Goal: Task Accomplishment & Management: Manage account settings

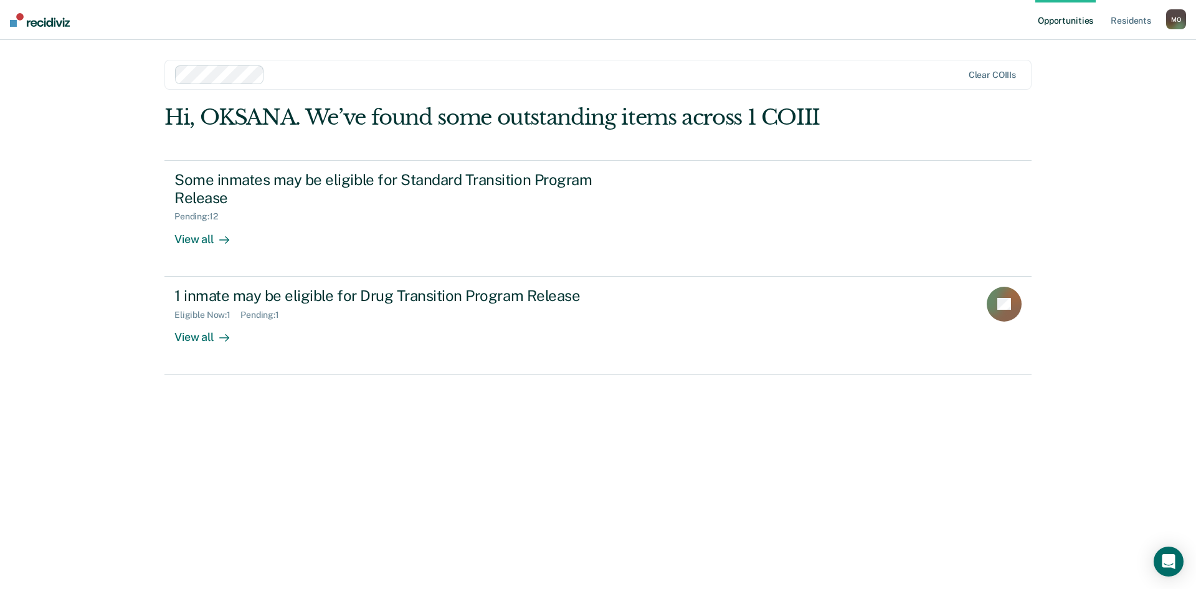
click at [334, 79] on div at bounding box center [616, 74] width 693 height 14
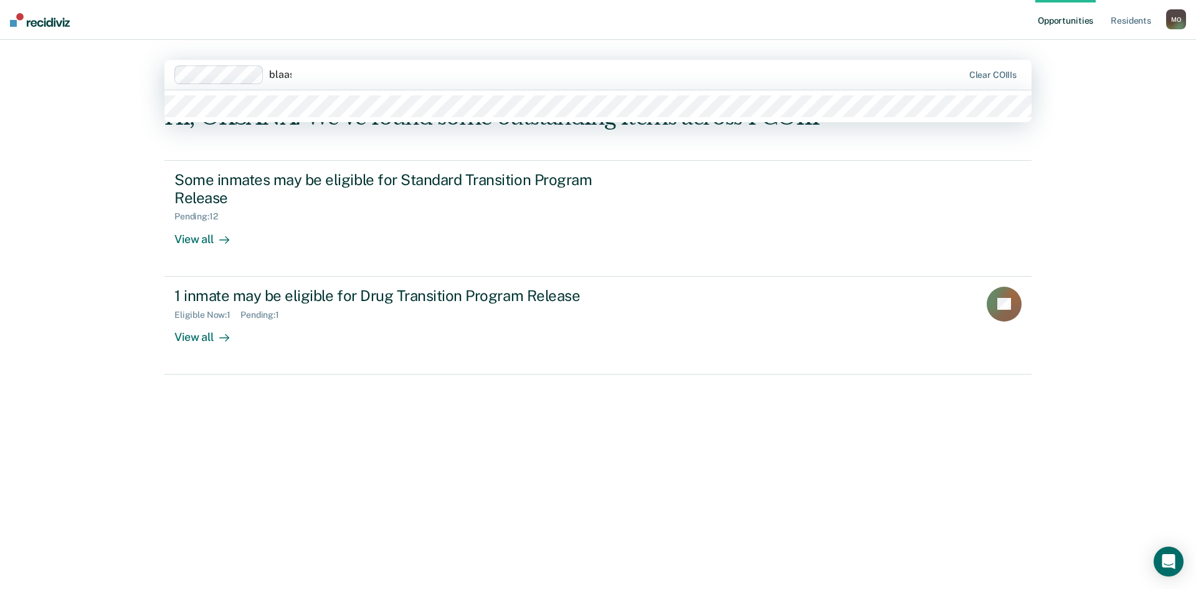
type input "blaase"
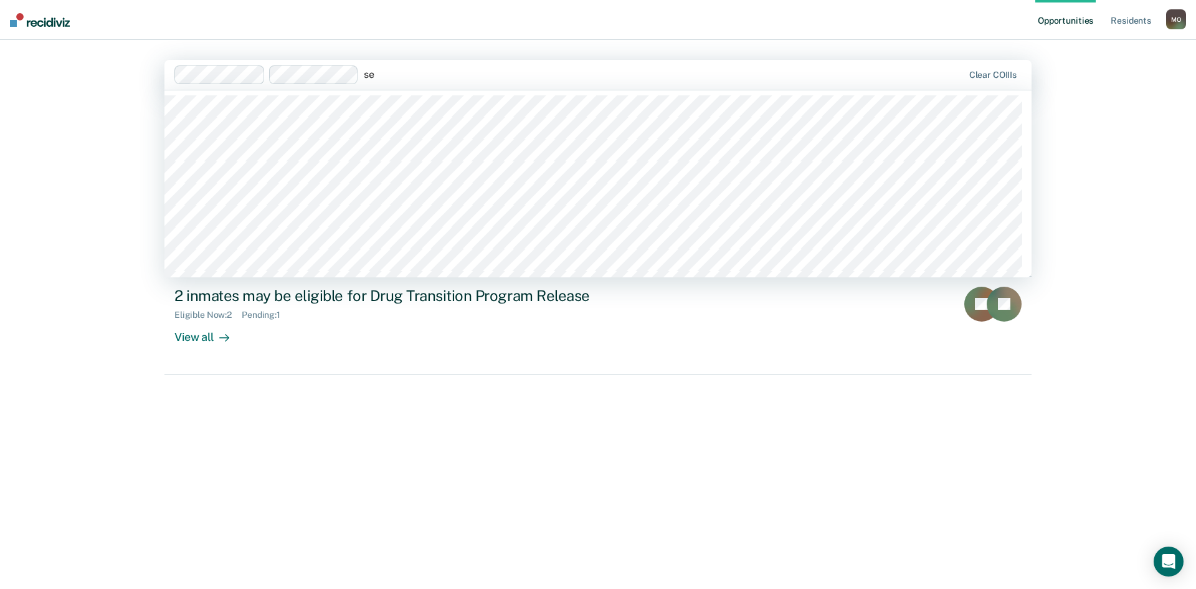
type input "s"
click at [1084, 134] on div "Opportunities Resident s MUTLOS, OKSANA M O Profile How it works Log Out option…" at bounding box center [598, 294] width 1196 height 589
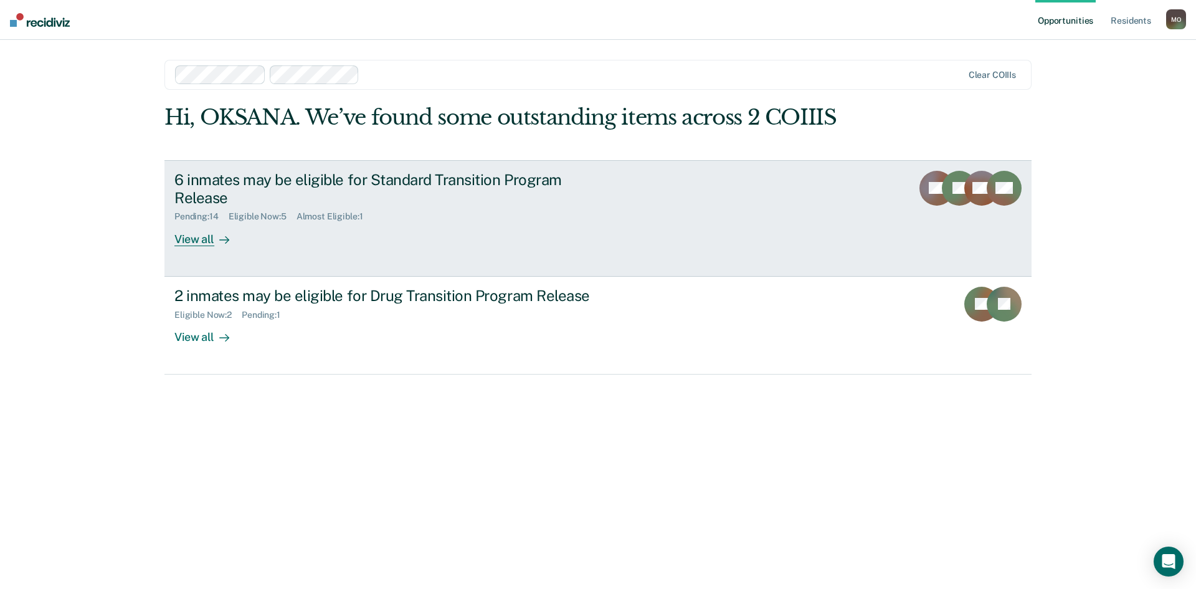
click at [194, 235] on div "View all" at bounding box center [209, 234] width 70 height 24
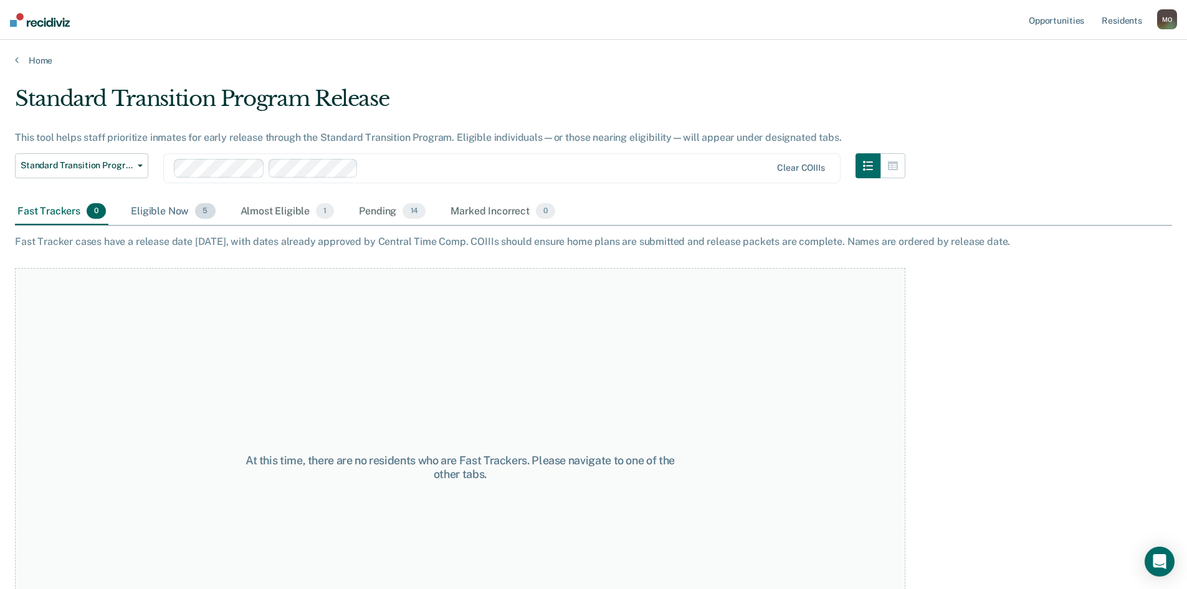
click at [161, 211] on div "Eligible Now 5" at bounding box center [172, 211] width 89 height 27
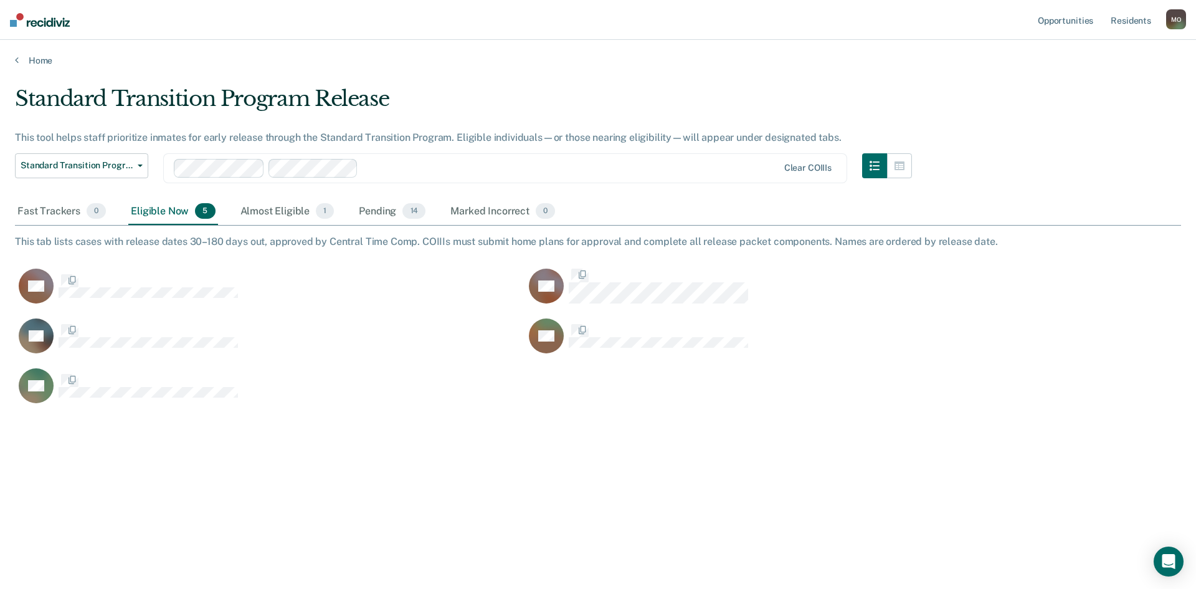
scroll to position [400, 1157]
click at [271, 214] on div "Almost Eligible 1" at bounding box center [287, 211] width 99 height 27
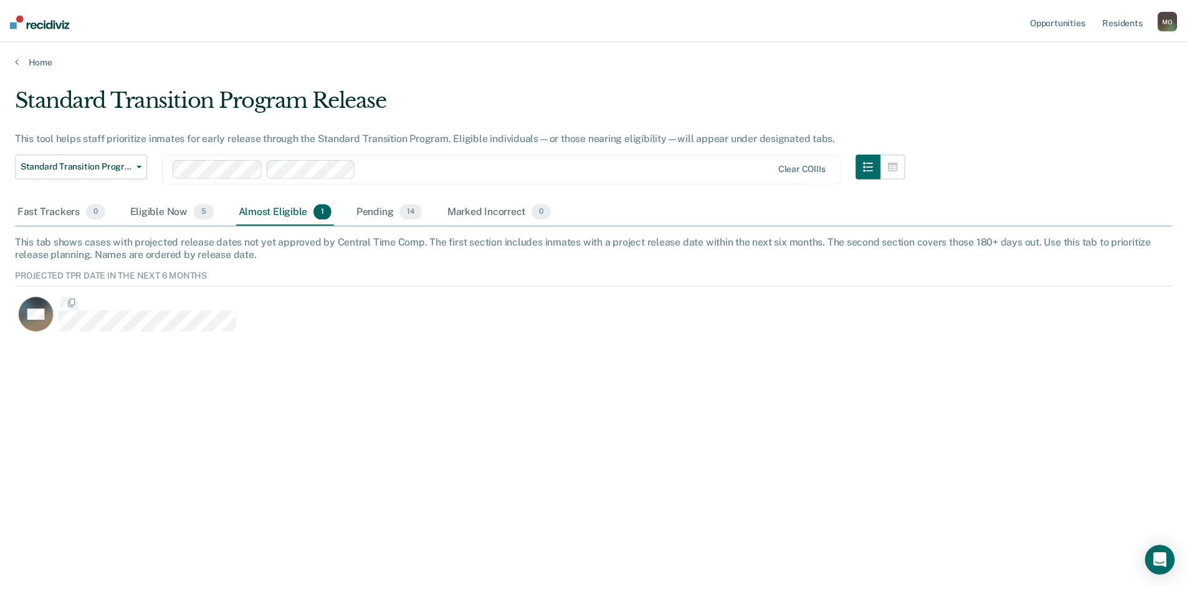
scroll to position [67, 1157]
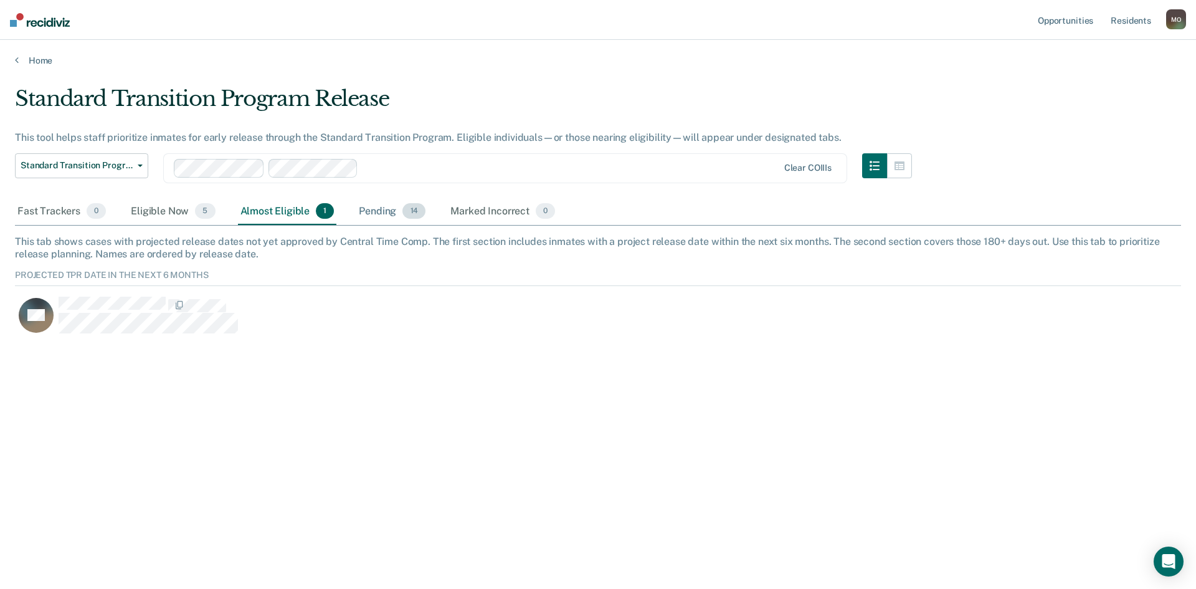
click at [373, 212] on div "Pending 14" at bounding box center [392, 211] width 72 height 27
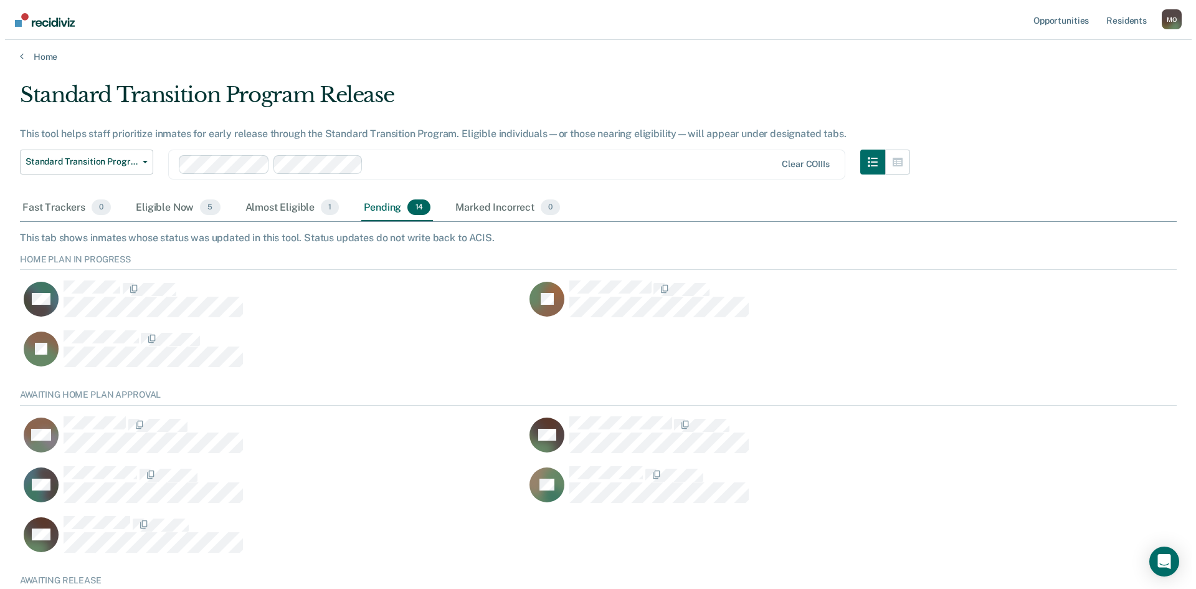
scroll to position [0, 0]
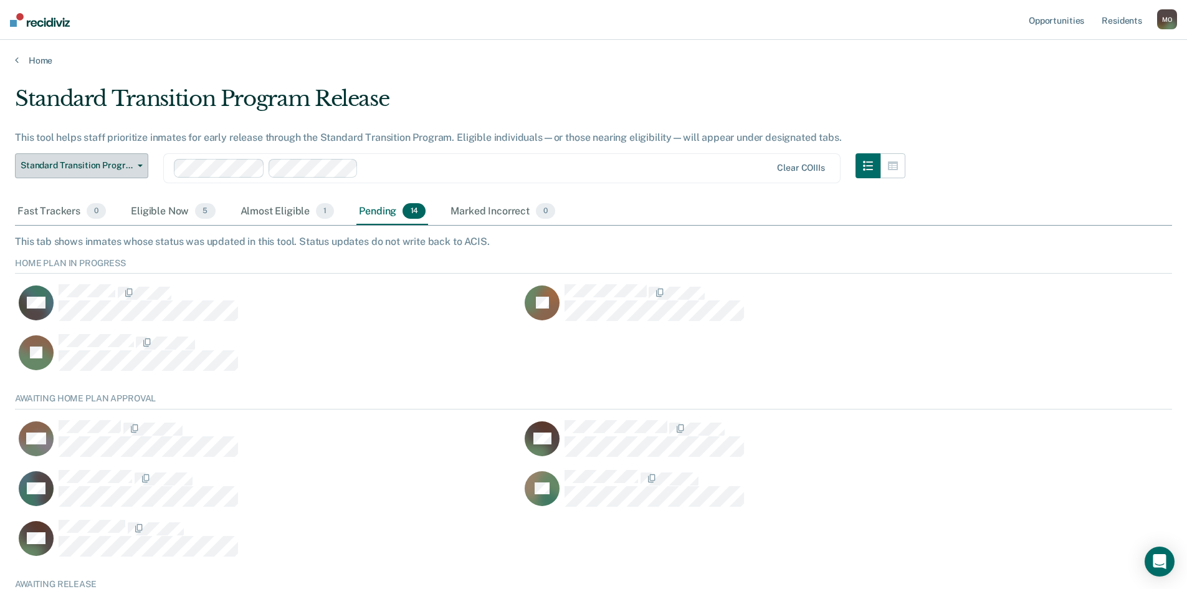
click at [126, 167] on span "Standard Transition Program Release" at bounding box center [77, 165] width 112 height 11
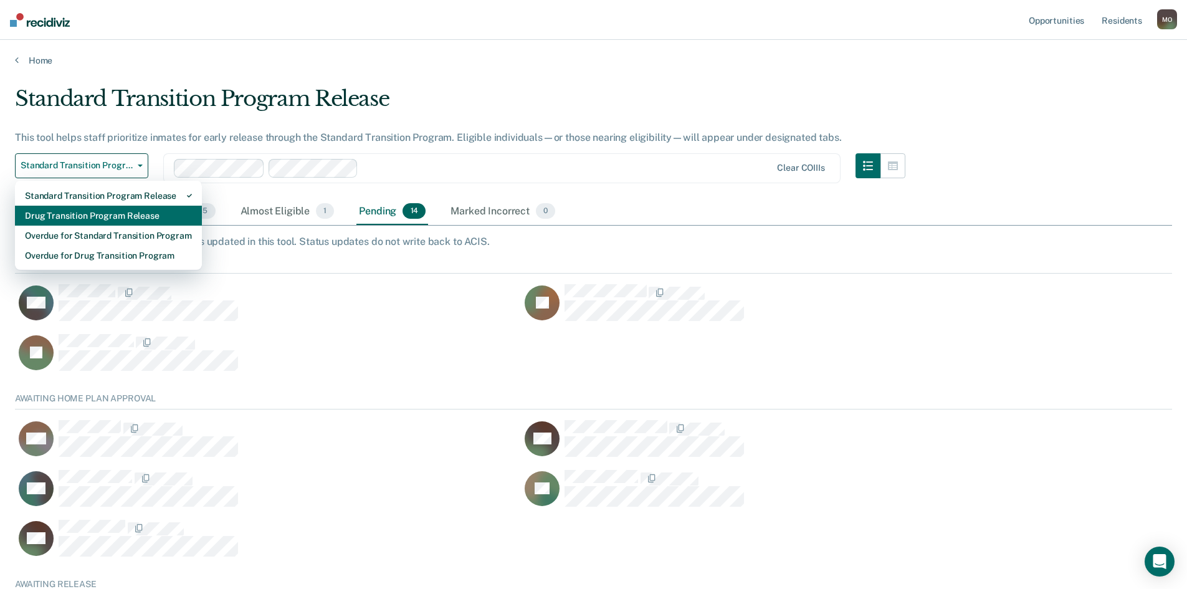
click at [110, 216] on div "Drug Transition Program Release" at bounding box center [108, 216] width 167 height 20
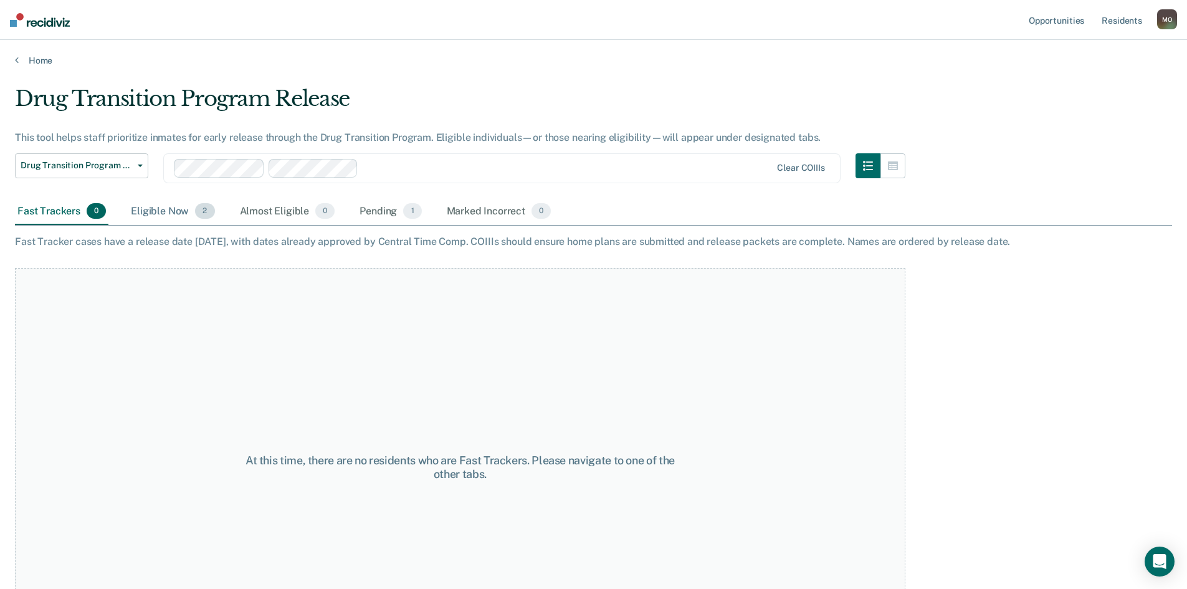
click at [150, 215] on div "Eligible Now 2" at bounding box center [172, 211] width 88 height 27
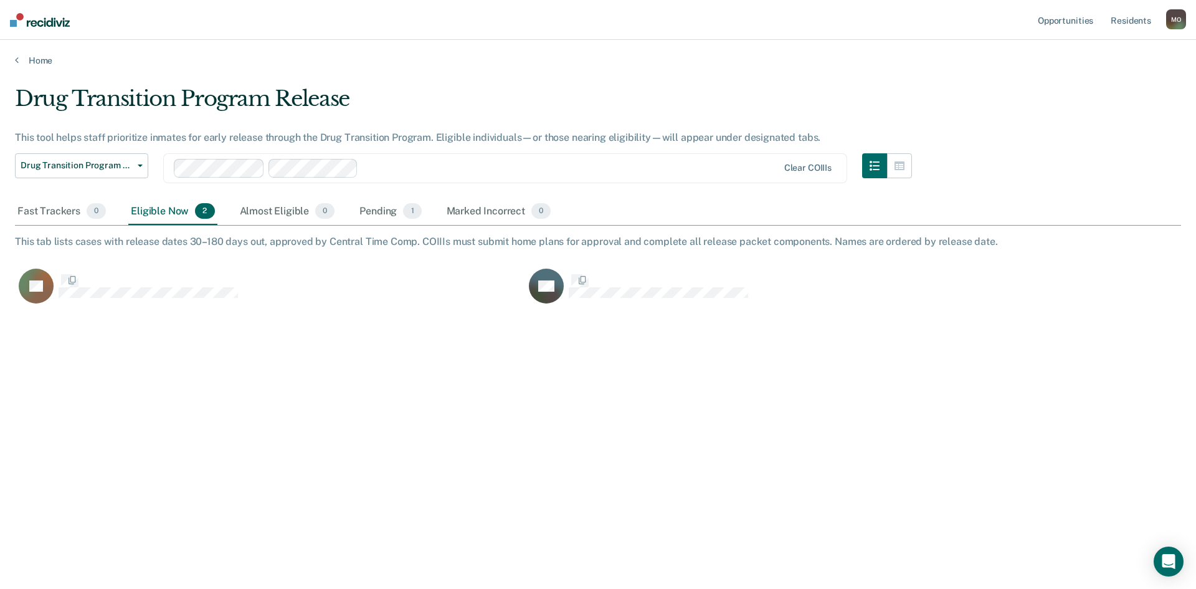
scroll to position [400, 1157]
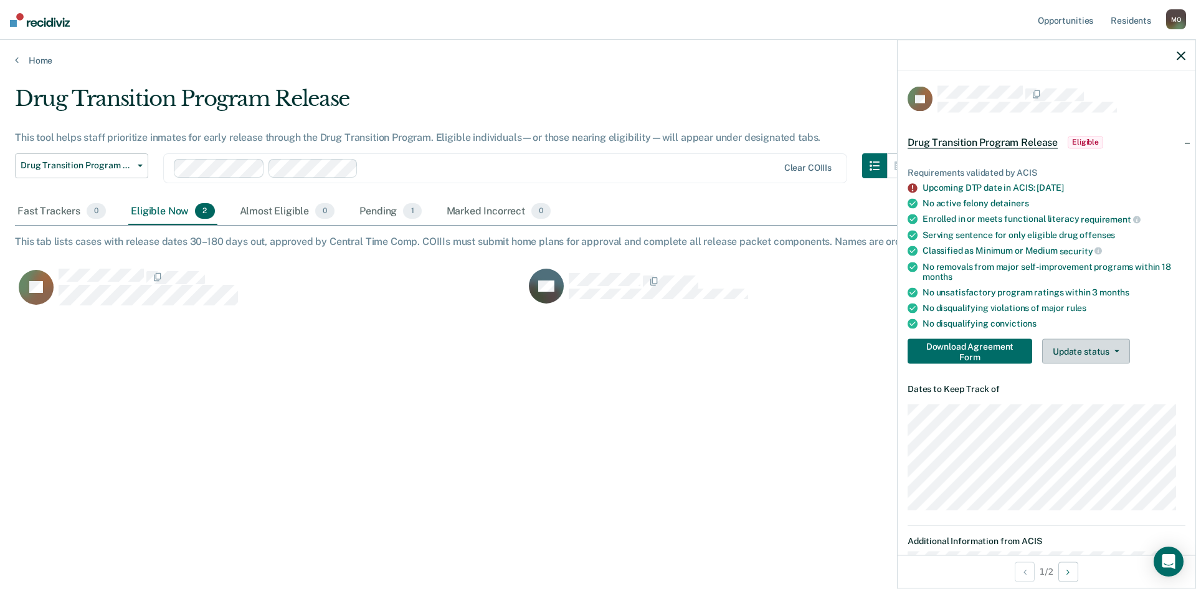
click at [1107, 357] on button "Update status" at bounding box center [1087, 351] width 88 height 25
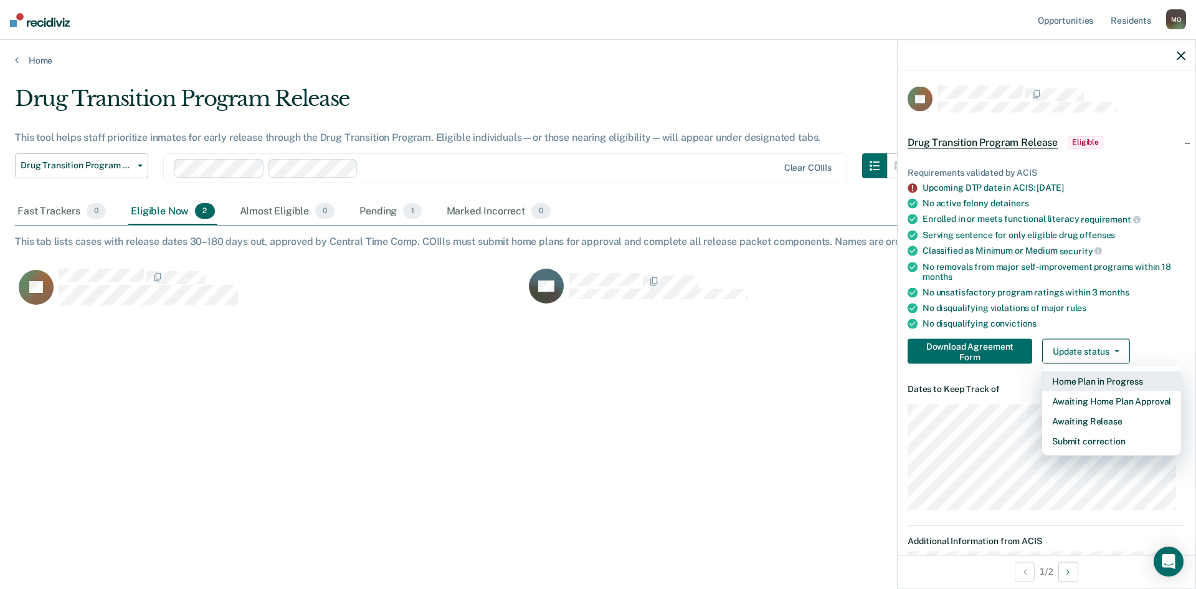
click at [1102, 371] on button "Home Plan in Progress" at bounding box center [1112, 381] width 139 height 20
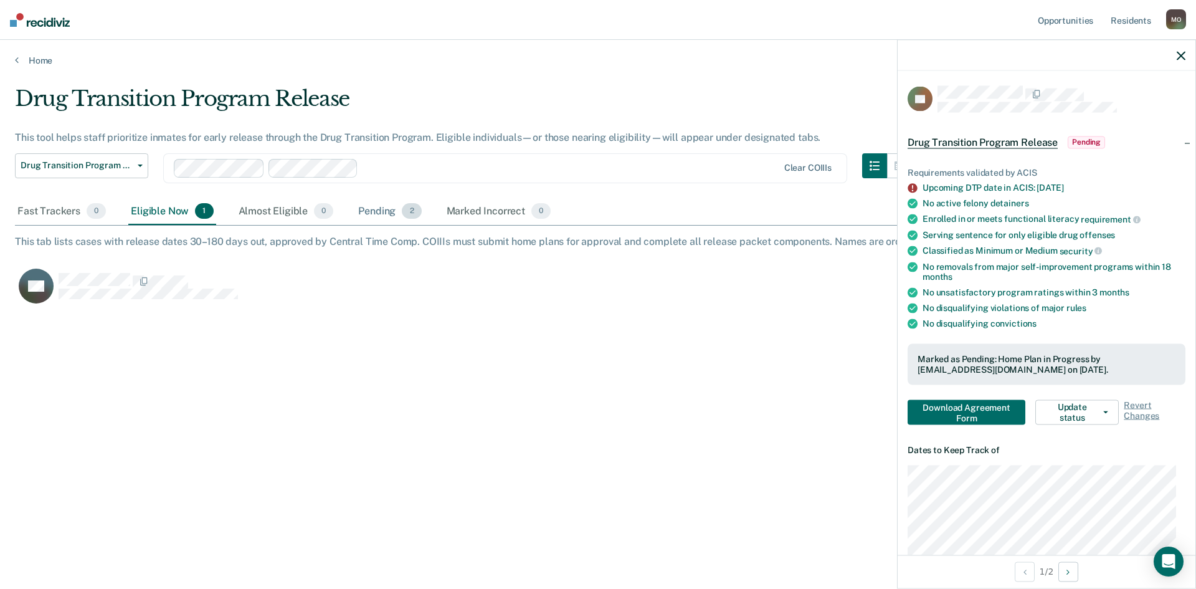
click at [379, 217] on div "Pending 2" at bounding box center [390, 211] width 68 height 27
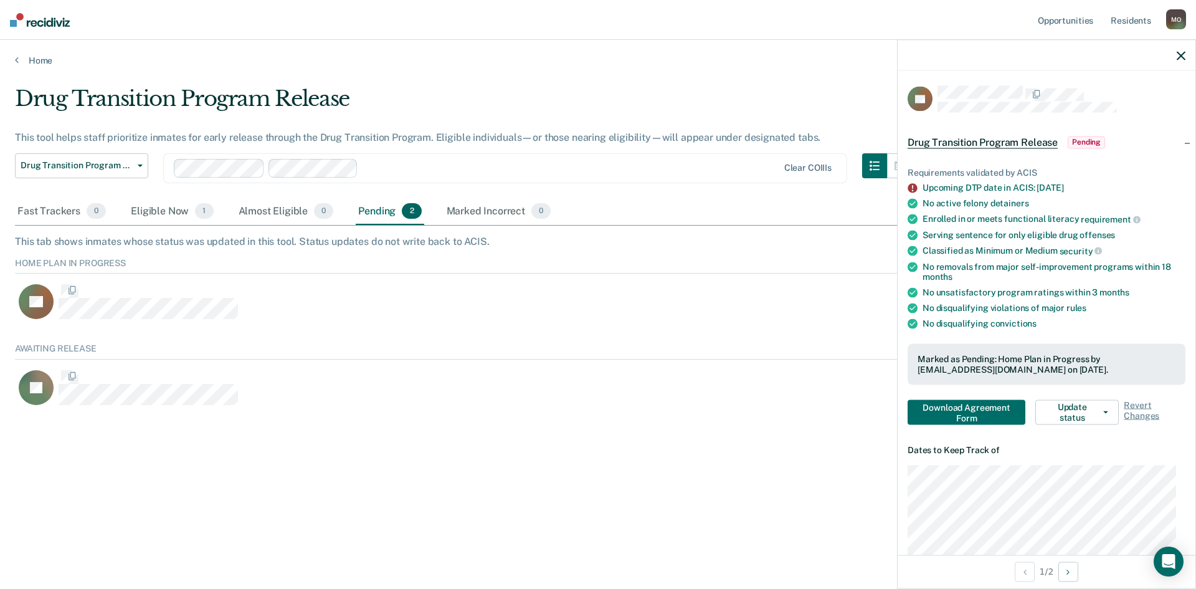
scroll to position [67, 1157]
click at [126, 167] on span "Drug Transition Program Release" at bounding box center [77, 165] width 112 height 11
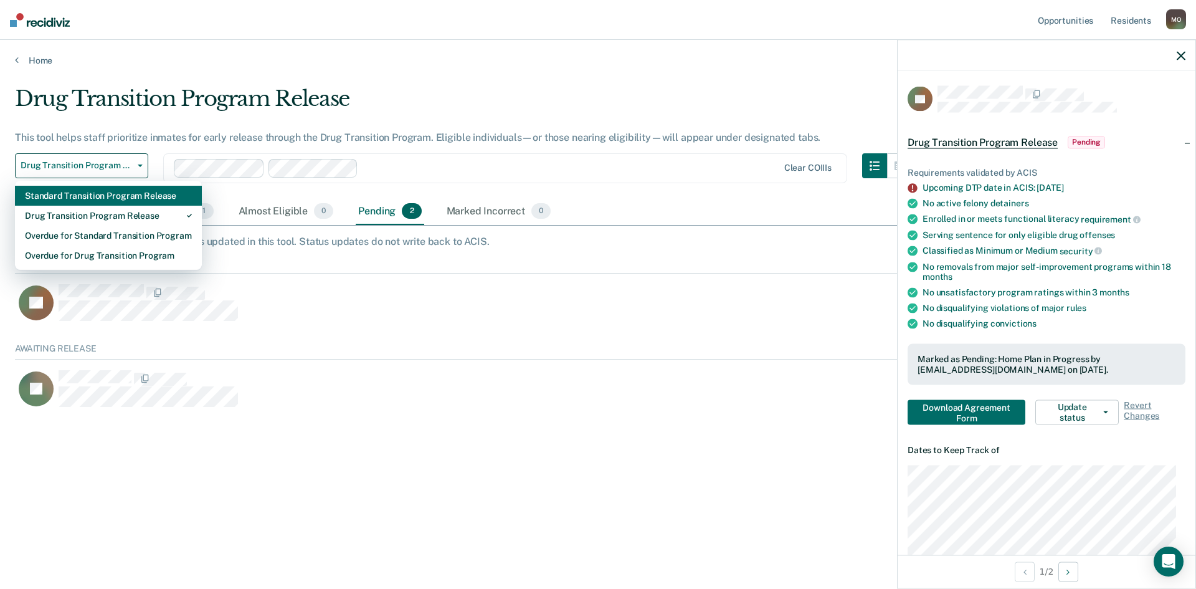
click at [119, 199] on div "Standard Transition Program Release" at bounding box center [108, 196] width 167 height 20
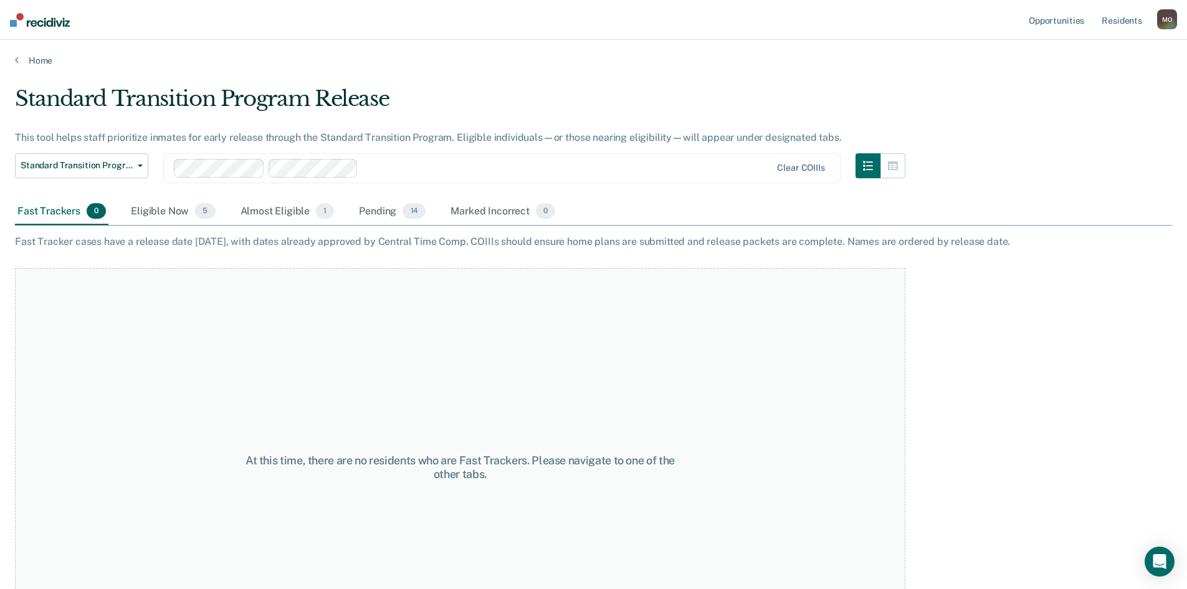
click at [403, 168] on div at bounding box center [567, 168] width 408 height 14
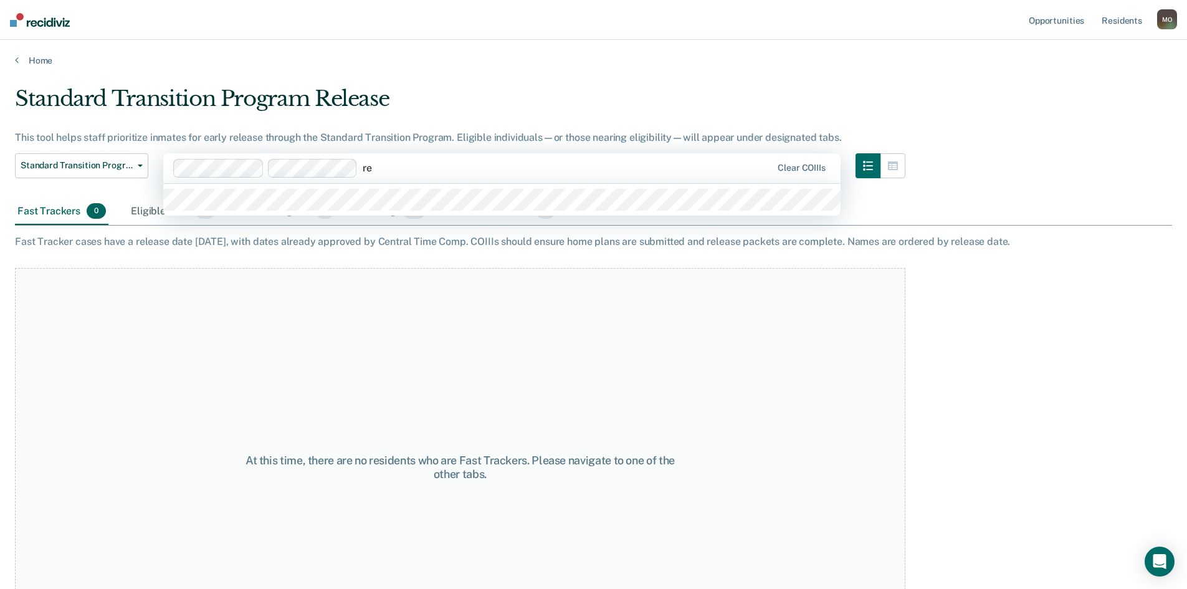
type input "r"
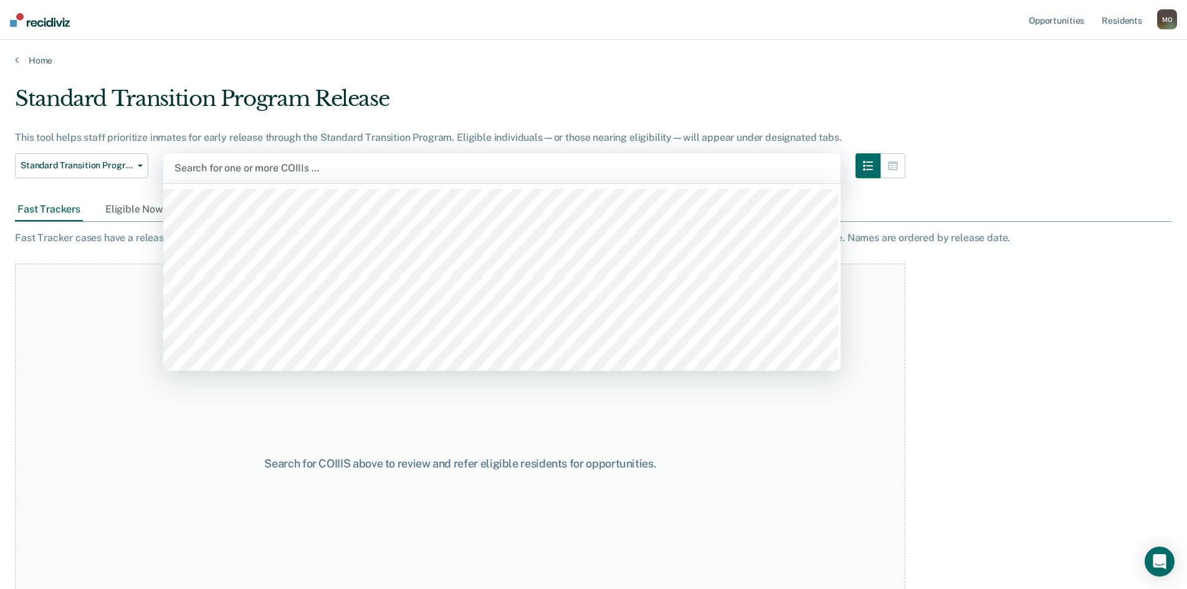
click at [189, 423] on div "Search for COIIIS above to review and refer eligible residents for opportunitie…" at bounding box center [460, 463] width 890 height 399
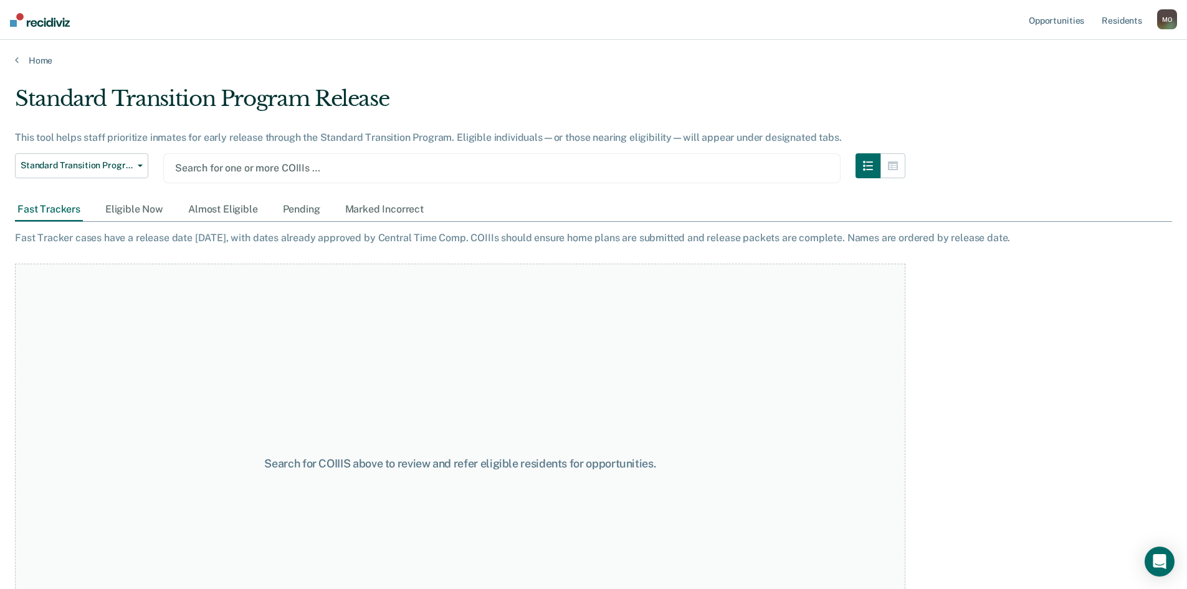
click at [333, 171] on div at bounding box center [502, 168] width 654 height 14
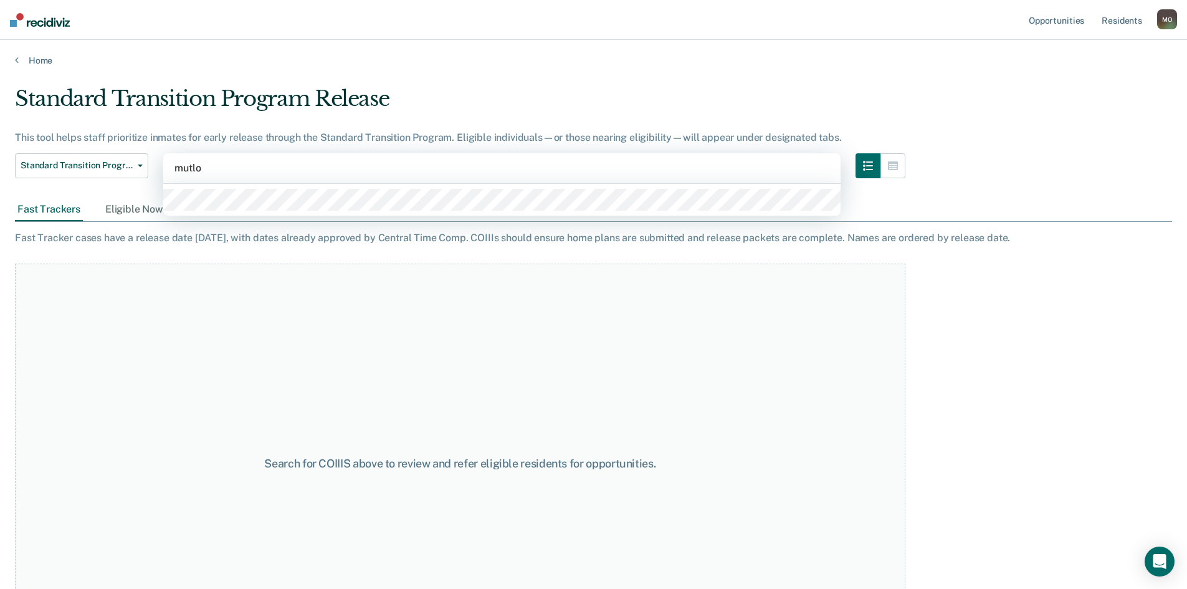
type input "mutlos"
type input "blaase"
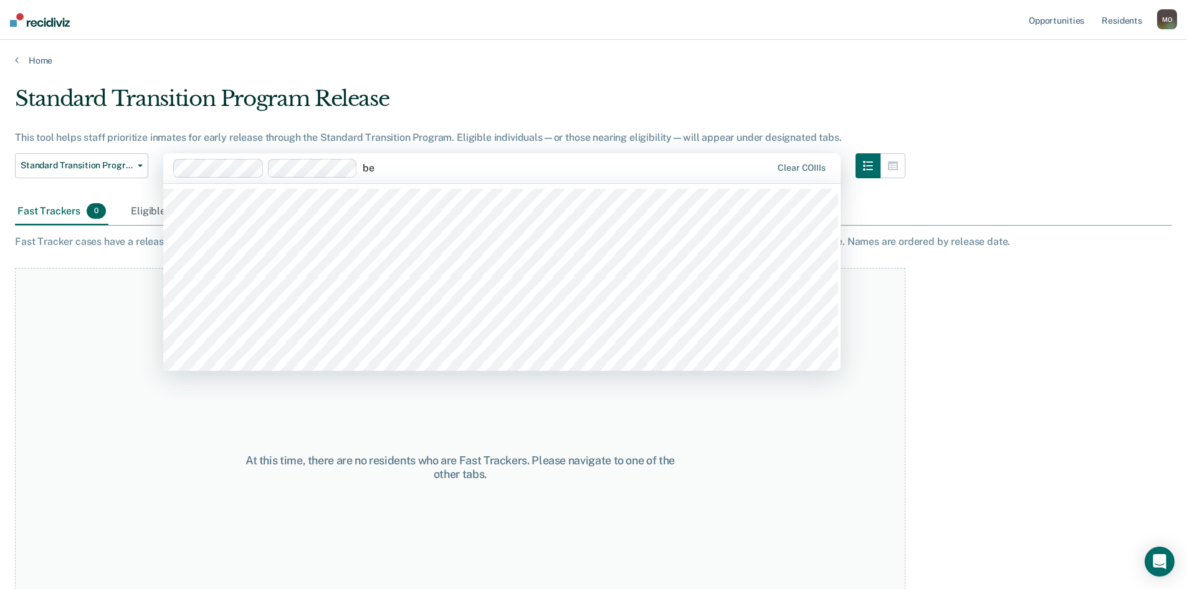
type input "b"
click at [592, 60] on link "Home" at bounding box center [593, 60] width 1157 height 11
